Goal: Complete application form

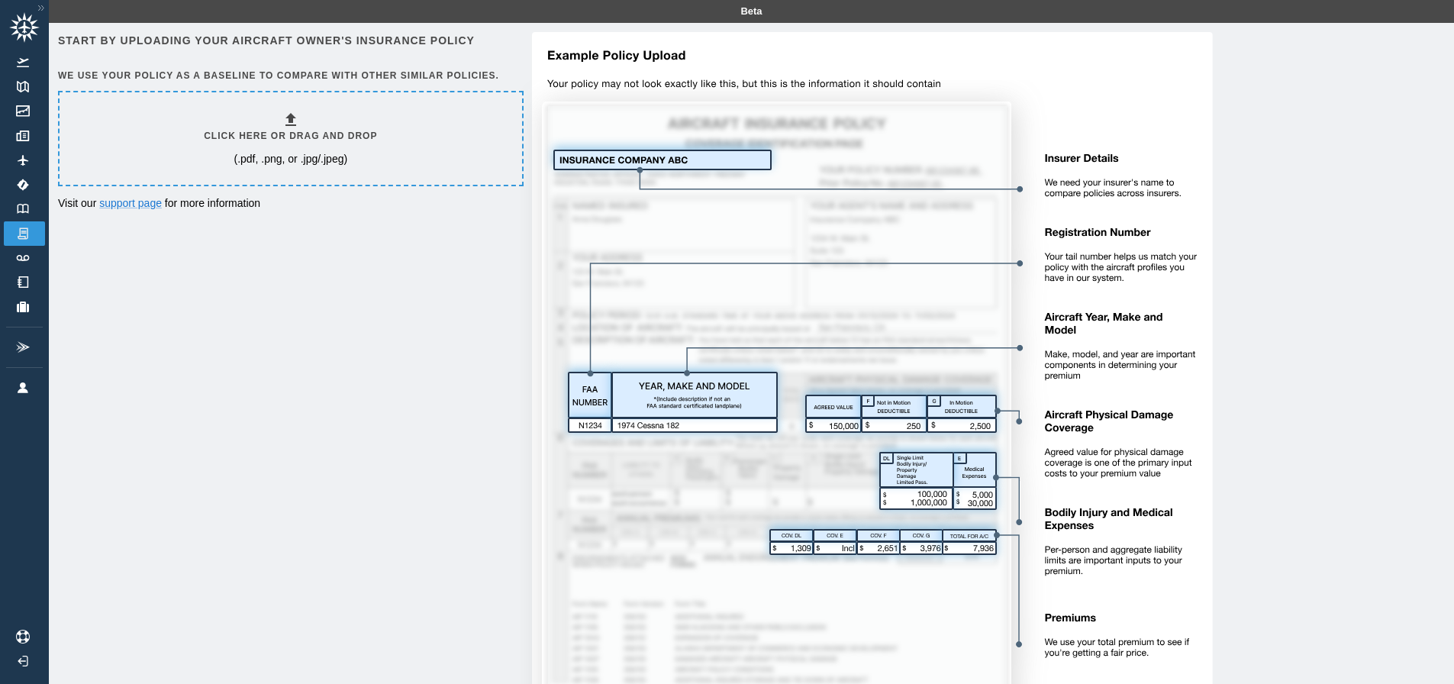
click at [298, 137] on h6 "Click here or drag and drop" at bounding box center [290, 136] width 173 height 15
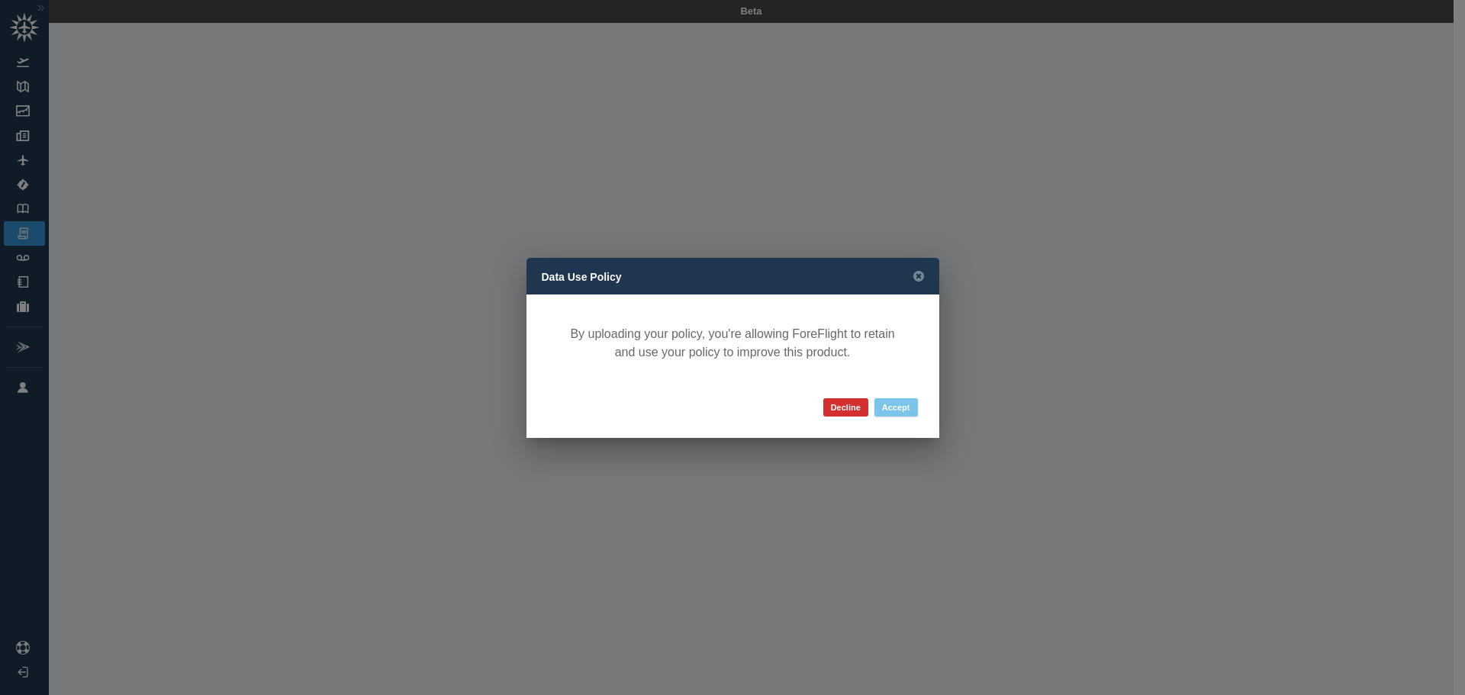
click at [891, 408] on button "Accept" at bounding box center [897, 407] width 44 height 18
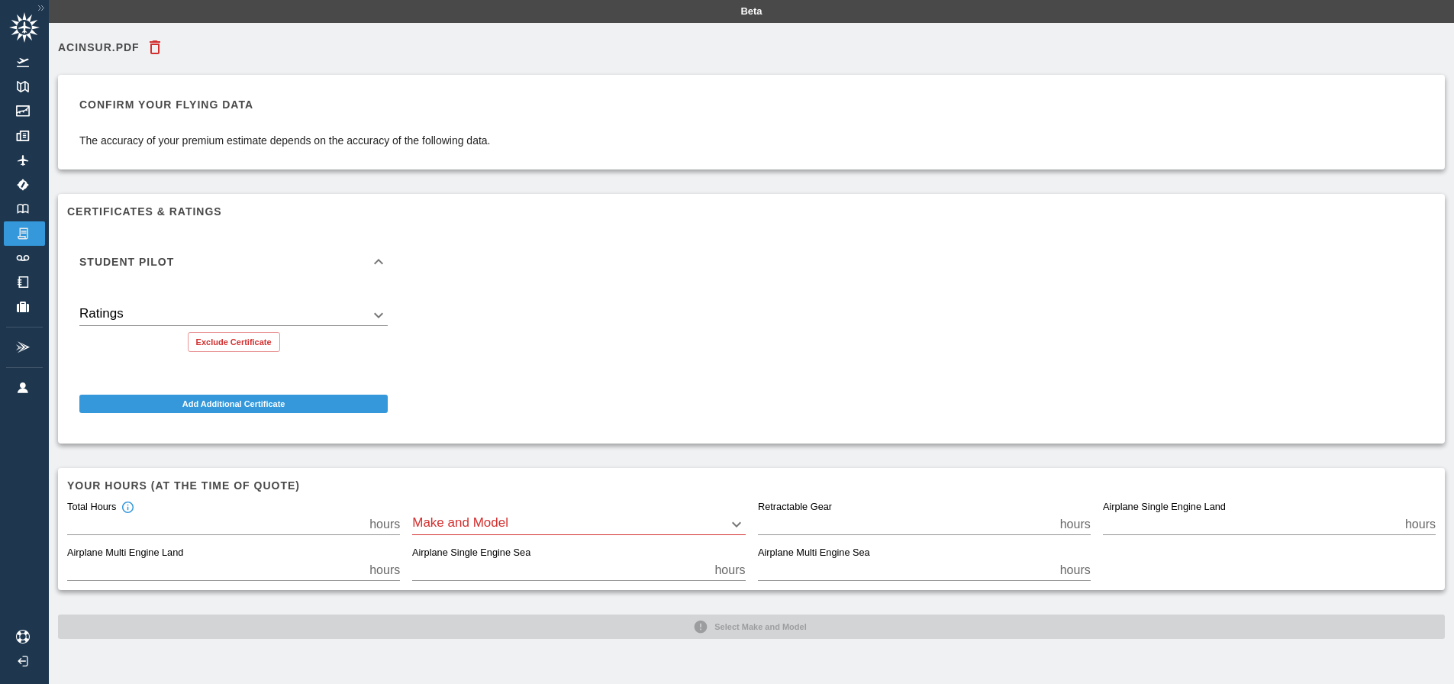
click at [374, 263] on icon at bounding box center [378, 262] width 18 height 18
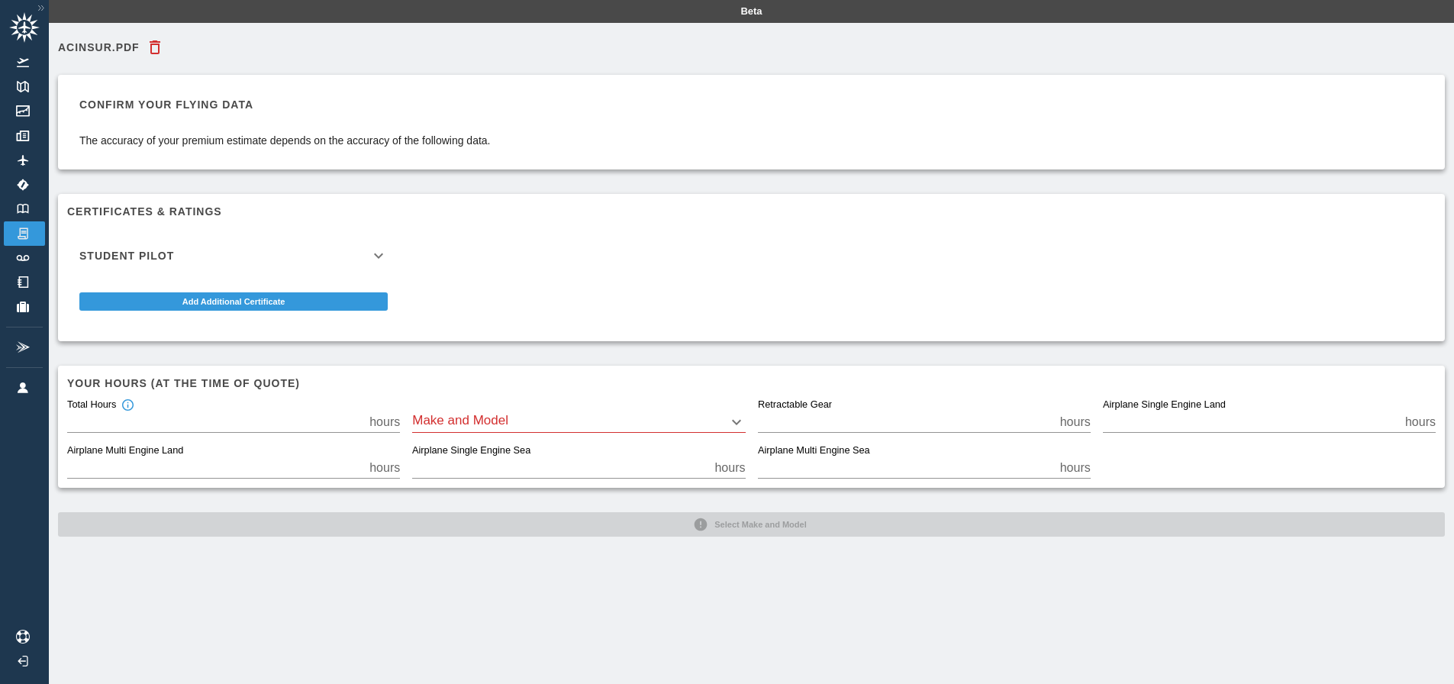
click at [374, 263] on icon at bounding box center [378, 256] width 18 height 18
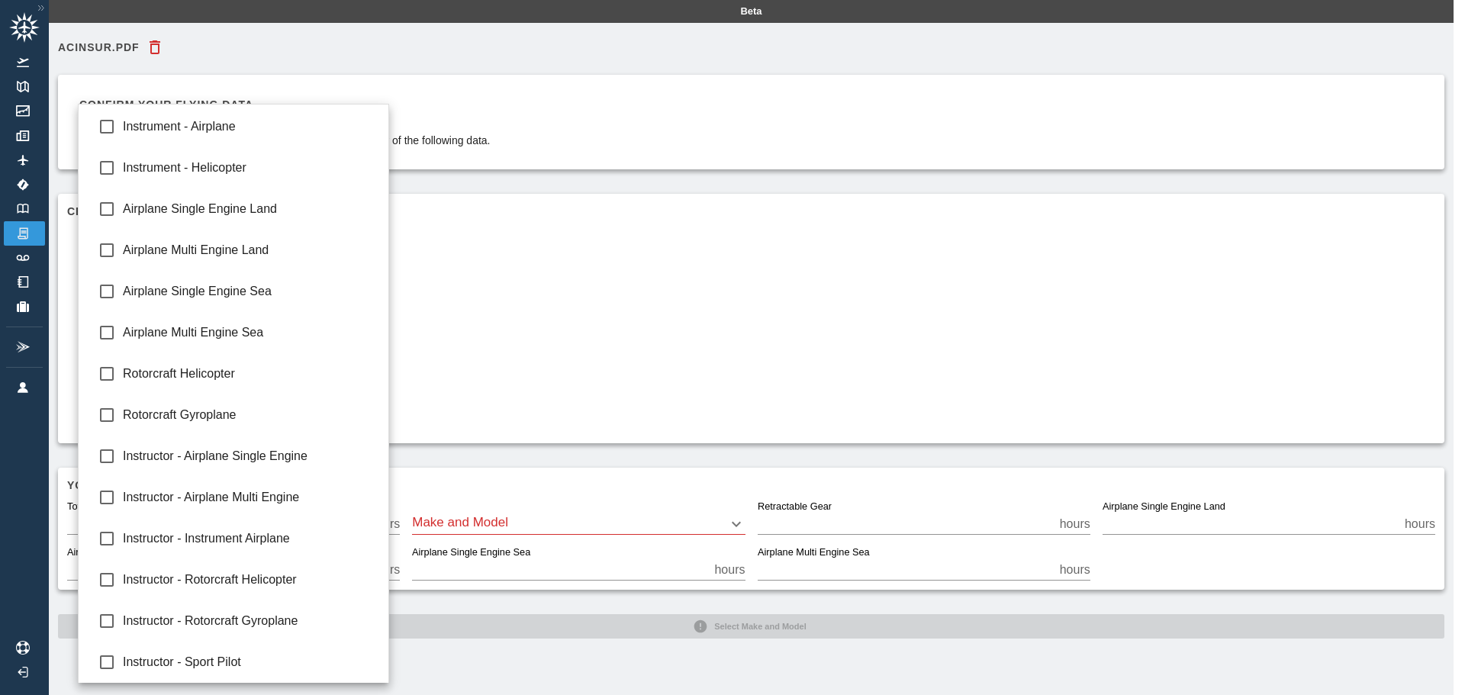
click at [340, 315] on body "Beta acinsur.pdf Confirm your flying data The accuracy of your premium estimate…" at bounding box center [732, 347] width 1465 height 695
click at [196, 298] on span "Airplane Single Engine Sea" at bounding box center [249, 291] width 253 height 18
type input "**********"
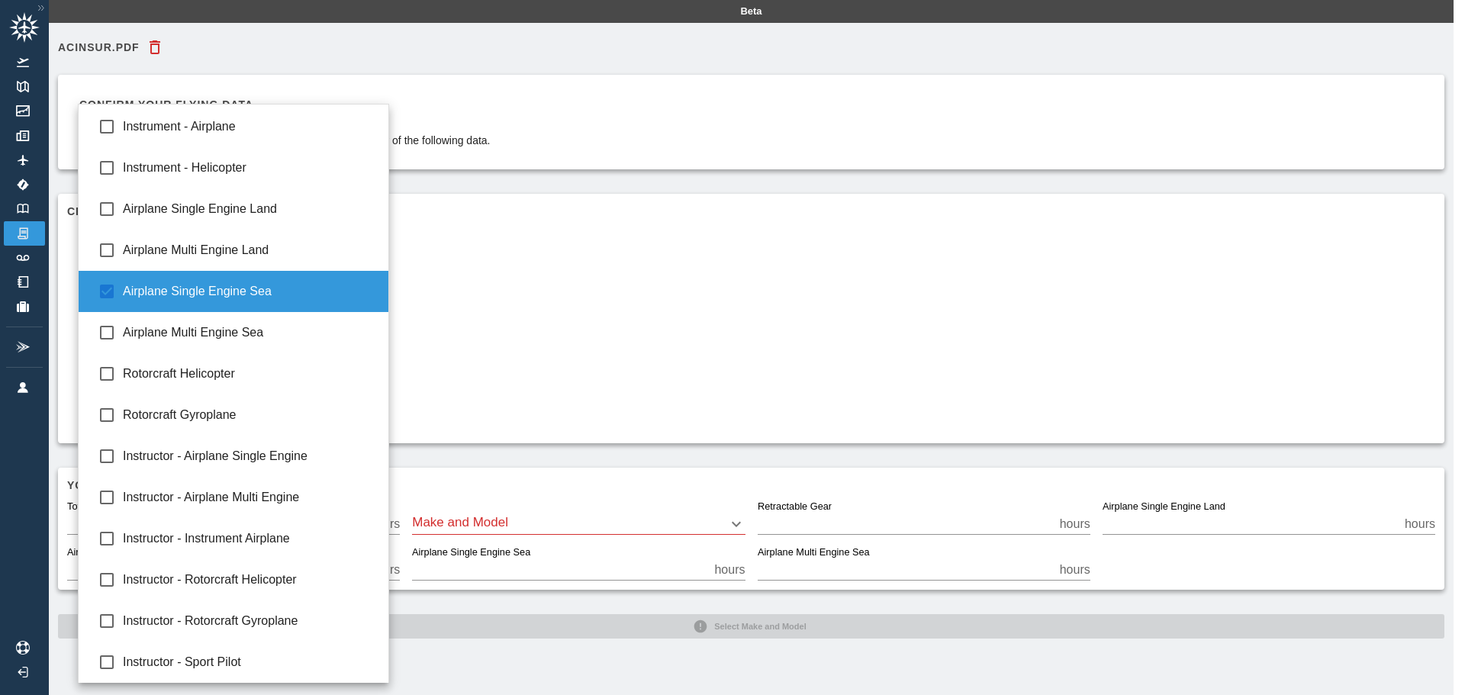
click at [161, 292] on span "Airplane Single Engine Sea" at bounding box center [249, 291] width 253 height 18
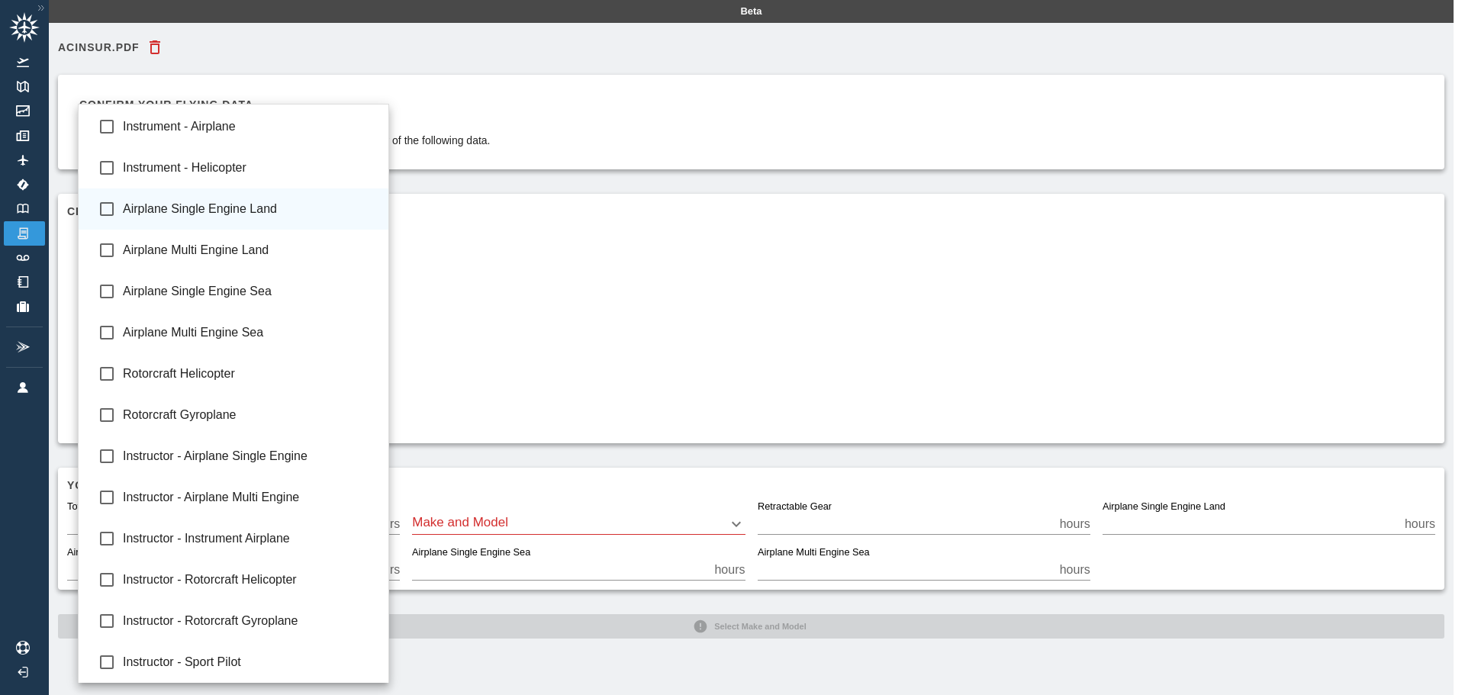
click at [166, 209] on span "Airplane Single Engine Land" at bounding box center [249, 209] width 253 height 18
type input "**********"
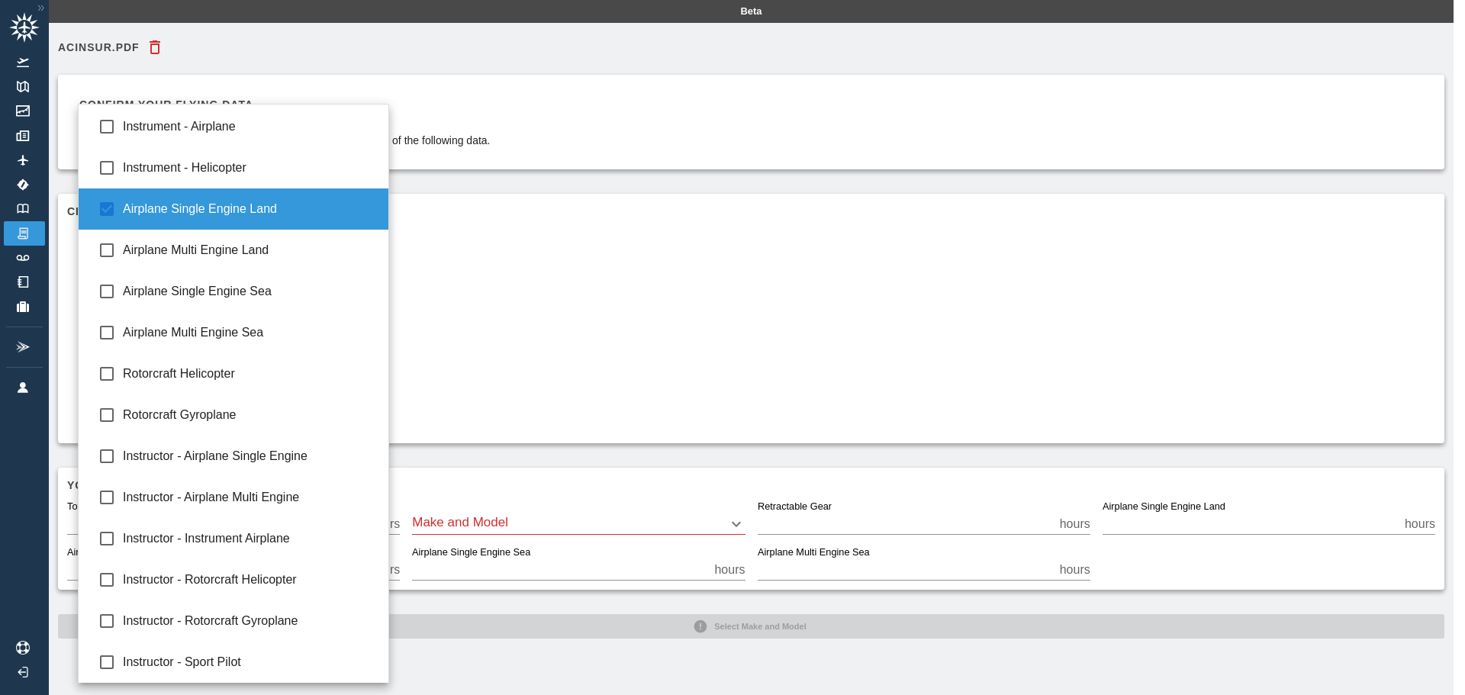
click at [582, 318] on div at bounding box center [732, 347] width 1465 height 695
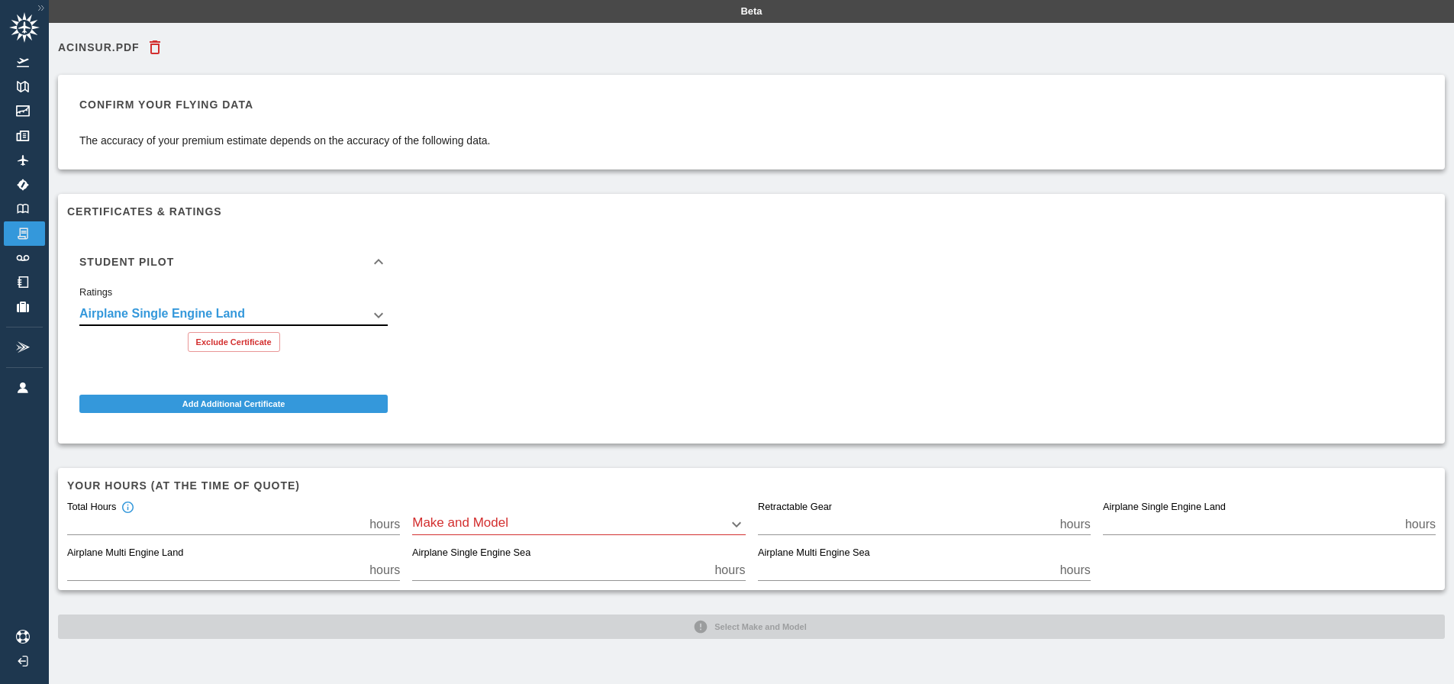
click at [139, 256] on h6 "Student Pilot" at bounding box center [126, 261] width 95 height 11
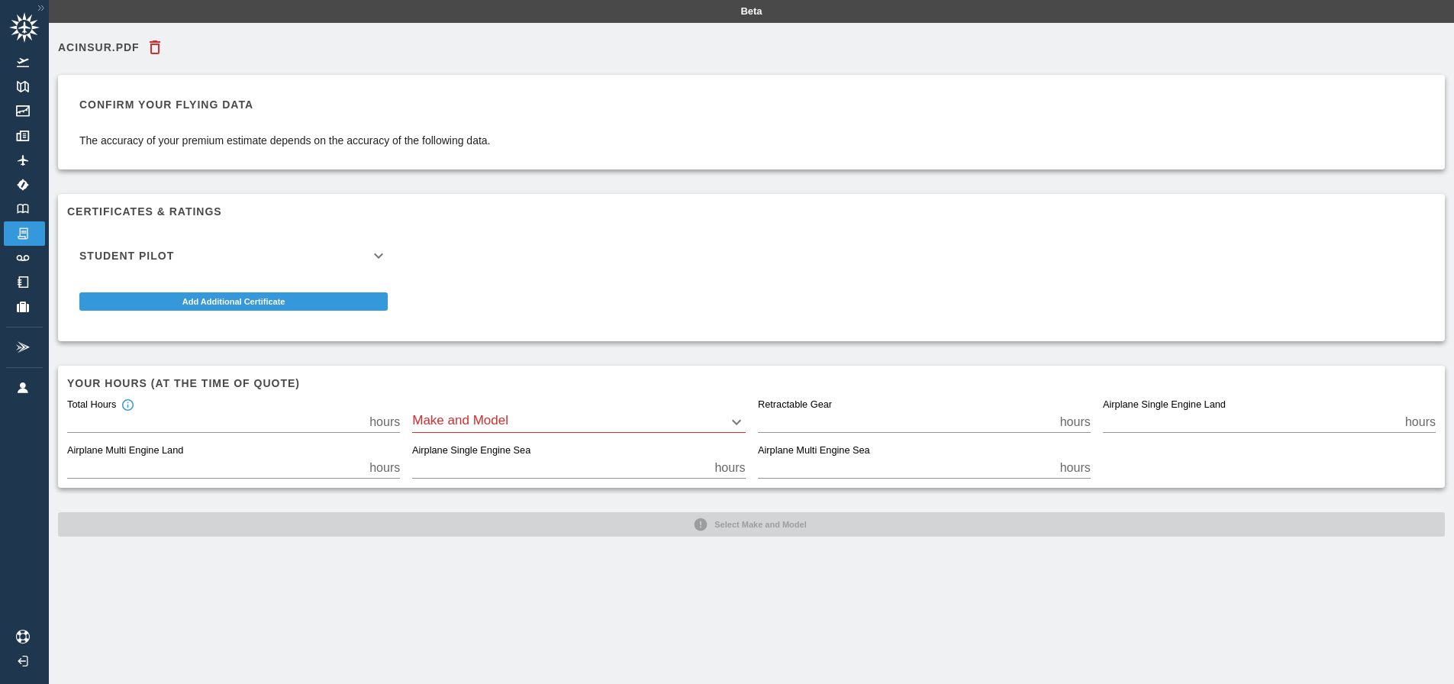
click at [139, 256] on h6 "Student Pilot" at bounding box center [126, 255] width 95 height 11
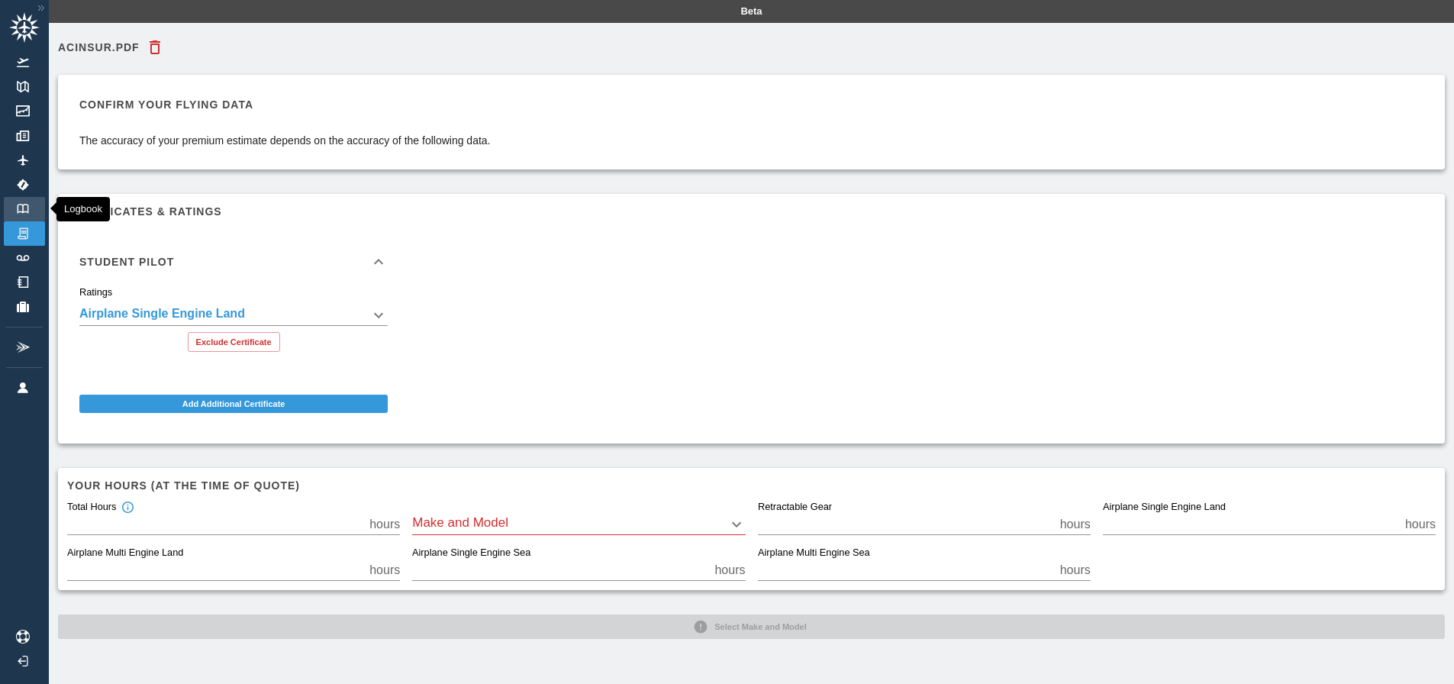
click at [23, 207] on img at bounding box center [23, 209] width 17 height 10
